Goal: Obtain resource: Obtain resource

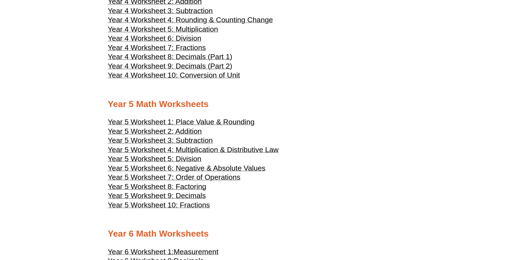
scroll to position [740, 0]
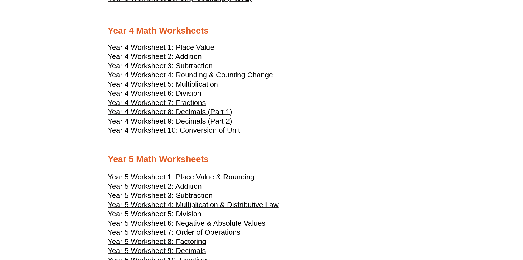
click at [199, 84] on span "Year 4 Worksheet 5: Multiplication" at bounding box center [163, 84] width 110 height 8
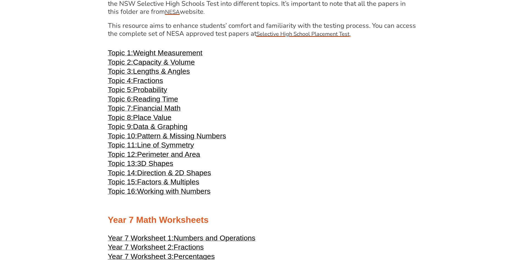
scroll to position [1319, 0]
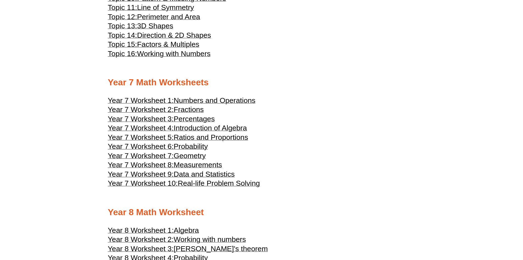
click at [226, 98] on span "Numbers and Operations" at bounding box center [215, 100] width 82 height 8
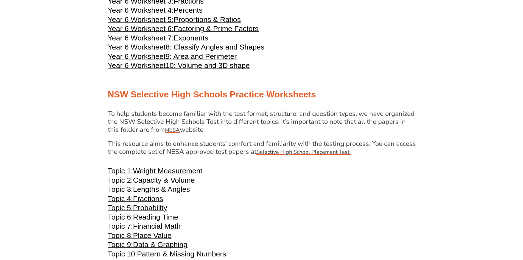
scroll to position [989, 0]
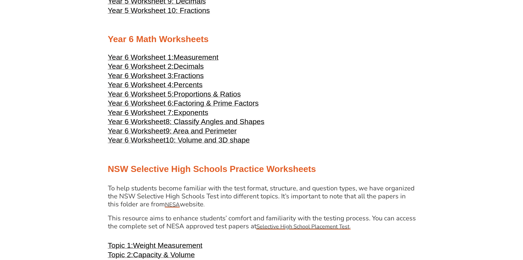
click at [193, 57] on span "Measurement" at bounding box center [196, 57] width 45 height 8
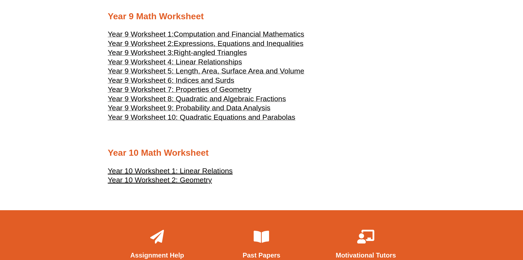
scroll to position [1648, 0]
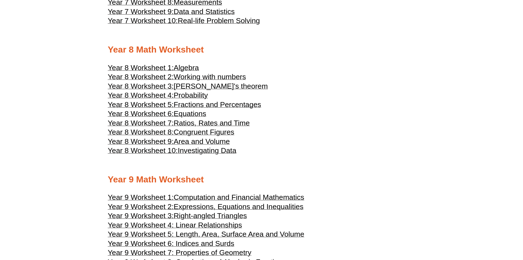
scroll to position [1566, 0]
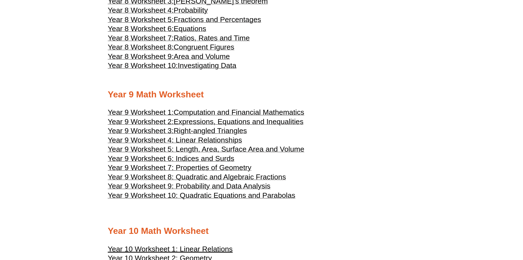
click at [243, 110] on span "Computation and Financial Mathematics" at bounding box center [239, 112] width 131 height 8
